Goal: Information Seeking & Learning: Learn about a topic

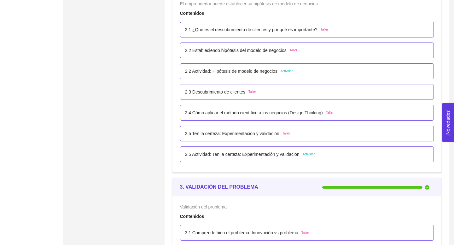
scroll to position [637, 0]
click at [287, 27] on p "2.1 ¿Qué es el descubrimiento de clientes y por qué es importante?" at bounding box center [251, 29] width 132 height 7
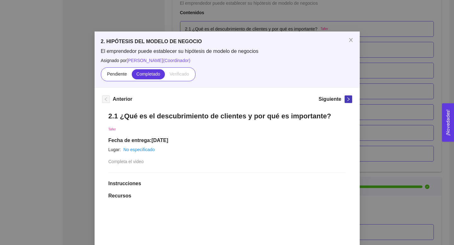
click at [347, 99] on icon "right" at bounding box center [348, 99] width 4 height 4
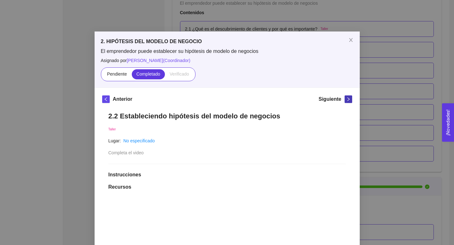
click at [347, 99] on icon "right" at bounding box center [348, 99] width 4 height 4
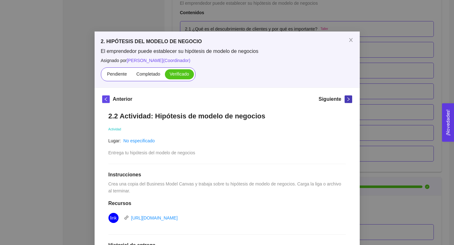
click at [348, 99] on icon "right" at bounding box center [348, 99] width 4 height 4
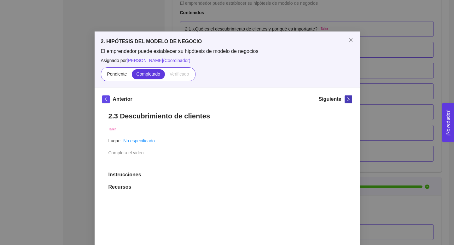
click at [348, 99] on icon "right" at bounding box center [348, 99] width 4 height 4
click at [349, 100] on icon "right" at bounding box center [348, 99] width 4 height 4
click at [350, 100] on icon "right" at bounding box center [348, 99] width 4 height 4
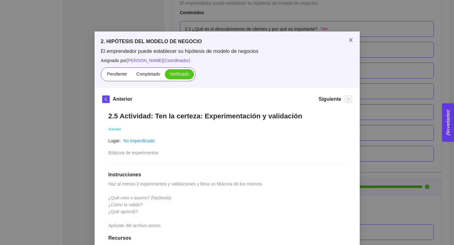
click at [351, 38] on icon "close" at bounding box center [350, 40] width 5 height 5
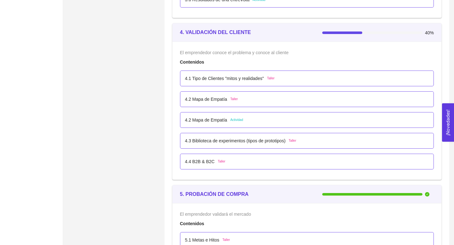
scroll to position [1017, 0]
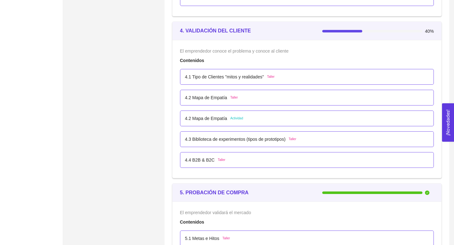
click at [336, 80] on div "4.1 Tipo de Clientes "mitos y realidades" Taller" at bounding box center [307, 77] width 254 height 16
click at [296, 77] on div "4.1 Tipo de Clientes "mitos y realidades" Taller" at bounding box center [307, 76] width 244 height 7
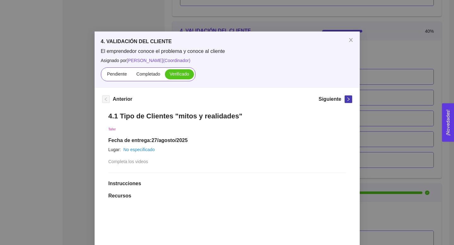
click at [351, 101] on span "right" at bounding box center [348, 99] width 7 height 4
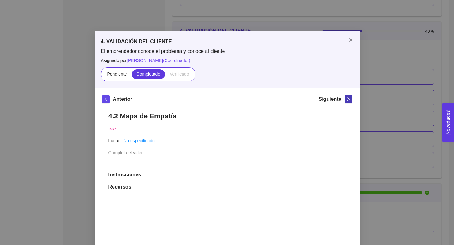
click at [351, 101] on span "right" at bounding box center [348, 99] width 7 height 4
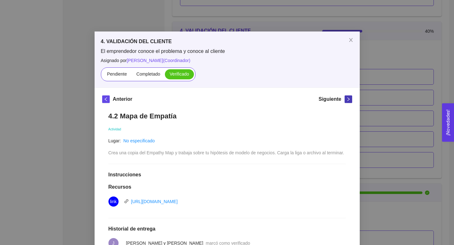
click at [351, 102] on button "button" at bounding box center [349, 100] width 8 height 8
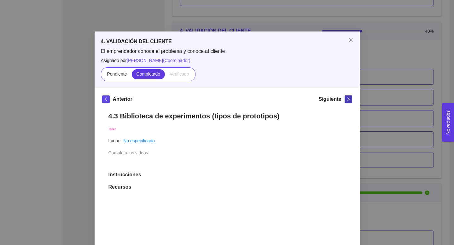
click at [351, 102] on button "button" at bounding box center [349, 100] width 8 height 8
click at [351, 42] on icon "close" at bounding box center [350, 40] width 5 height 5
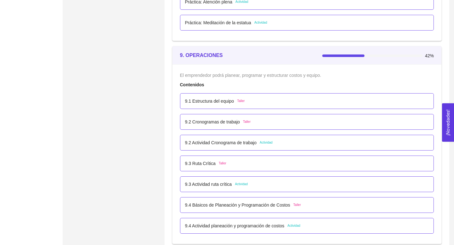
scroll to position [2079, 0]
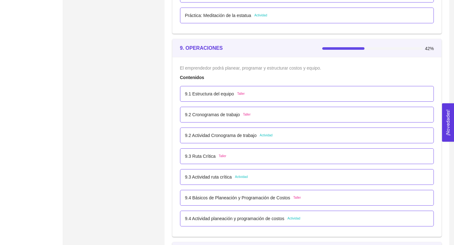
click at [322, 94] on div "9.1 Estructura del equipo Taller" at bounding box center [307, 94] width 244 height 7
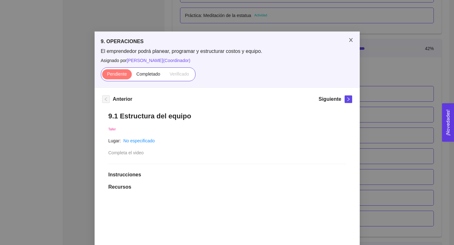
click at [351, 41] on icon "close" at bounding box center [350, 40] width 5 height 5
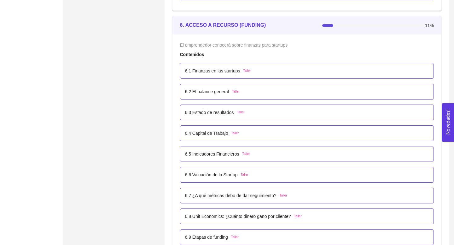
scroll to position [1452, 0]
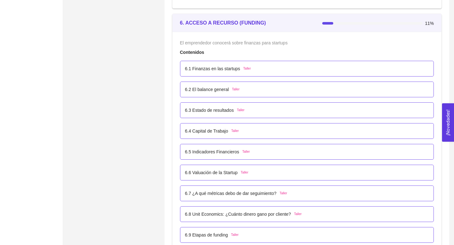
click at [332, 67] on div "6.1 Finanzas en las startups Taller" at bounding box center [307, 68] width 244 height 7
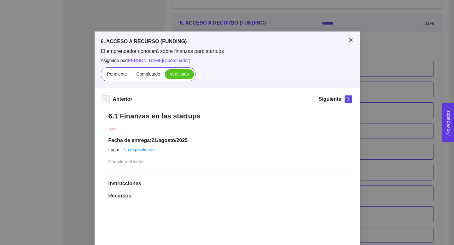
click at [351, 35] on span "Close" at bounding box center [351, 41] width 18 height 18
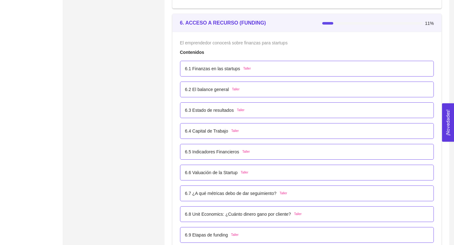
click at [338, 65] on div "6.1 Finanzas en las startups Taller" at bounding box center [307, 68] width 244 height 7
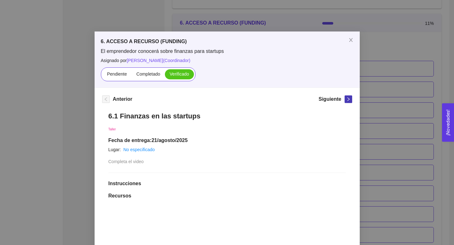
click at [345, 102] on button "button" at bounding box center [349, 100] width 8 height 8
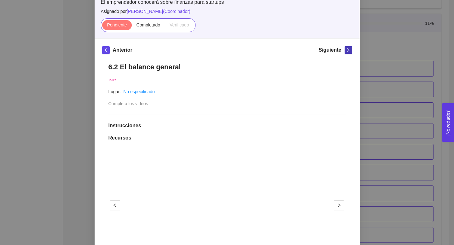
scroll to position [0, 0]
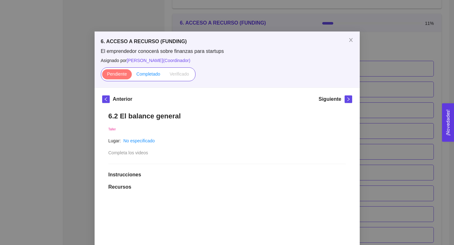
click at [145, 75] on span "Completado" at bounding box center [149, 74] width 24 height 5
click at [132, 76] on input "Completado" at bounding box center [132, 76] width 0 height 0
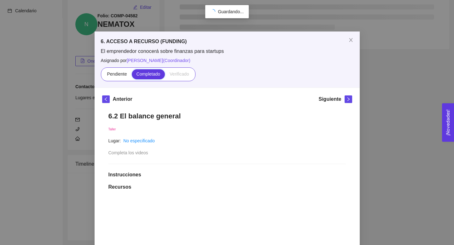
scroll to position [62, 0]
click at [345, 100] on span "right" at bounding box center [348, 99] width 7 height 4
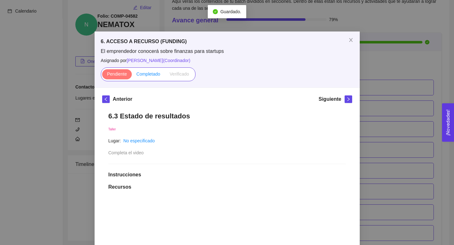
click at [150, 73] on span "Completado" at bounding box center [149, 74] width 24 height 5
click at [132, 76] on input "Completado" at bounding box center [132, 76] width 0 height 0
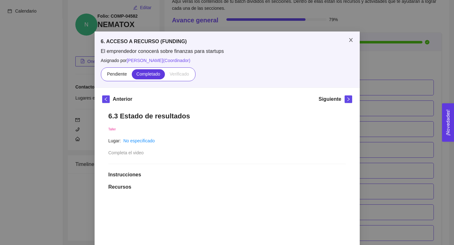
click at [349, 37] on span "Close" at bounding box center [351, 41] width 18 height 18
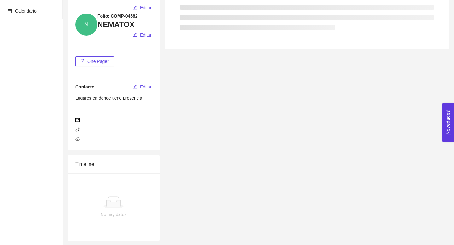
scroll to position [1935, 0]
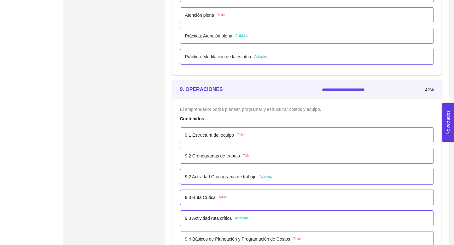
scroll to position [2068, 0]
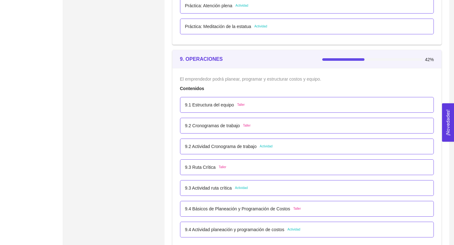
click at [202, 102] on p "9.1 Estructura del equipo" at bounding box center [209, 105] width 49 height 7
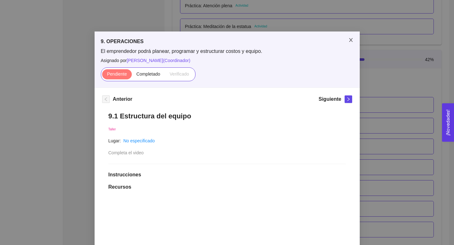
click at [352, 38] on icon "close" at bounding box center [350, 40] width 5 height 5
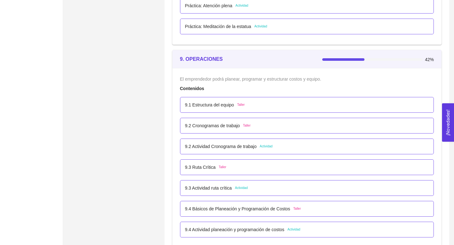
click at [309, 126] on div "9.2 Cronogramas de trabajo Taller" at bounding box center [307, 125] width 244 height 7
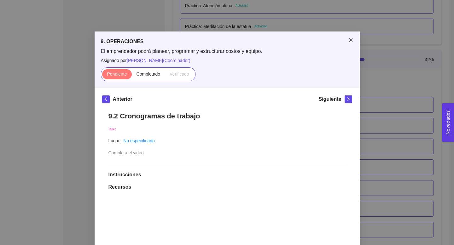
click at [352, 40] on icon "close" at bounding box center [350, 40] width 5 height 5
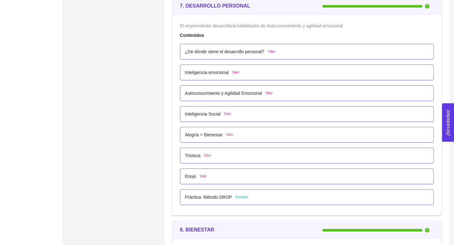
scroll to position [1716, 0]
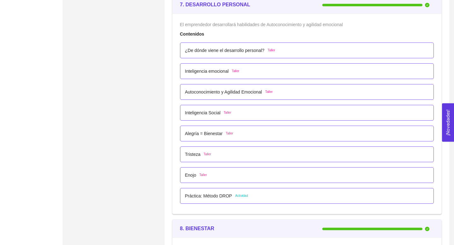
click at [332, 48] on div "¿De dónde viene el desarrollo personal? Taller" at bounding box center [307, 50] width 244 height 7
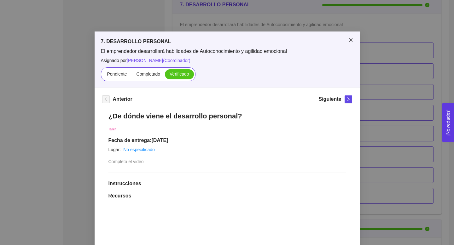
click at [355, 41] on span "Close" at bounding box center [351, 41] width 18 height 18
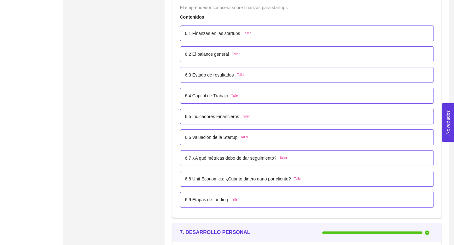
scroll to position [1499, 0]
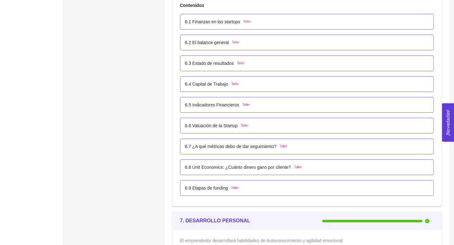
click at [356, 21] on div "6.1 Finanzas en las startups Taller" at bounding box center [307, 21] width 244 height 7
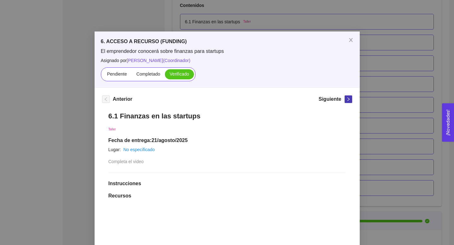
click at [348, 100] on icon "right" at bounding box center [348, 99] width 4 height 4
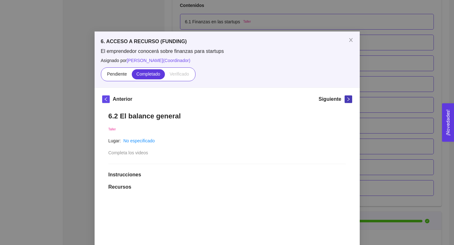
click at [348, 100] on icon "right" at bounding box center [348, 99] width 4 height 4
click at [150, 74] on span "Completado" at bounding box center [149, 74] width 24 height 5
click at [132, 76] on input "Completado" at bounding box center [132, 76] width 0 height 0
click at [348, 99] on icon "right" at bounding box center [348, 99] width 4 height 4
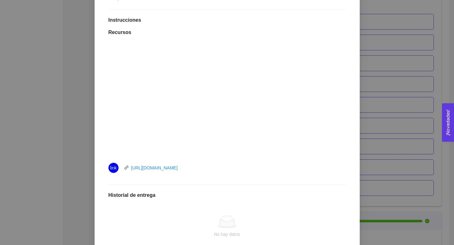
scroll to position [156, 0]
click at [268, 25] on div "6.4 Capital de Trabajo Taller Lugar: No especificado Completa el video Instrucc…" at bounding box center [227, 125] width 250 height 352
click at [153, 166] on link "[URL][DOMAIN_NAME]" at bounding box center [154, 166] width 47 height 5
